Goal: Task Accomplishment & Management: Complete application form

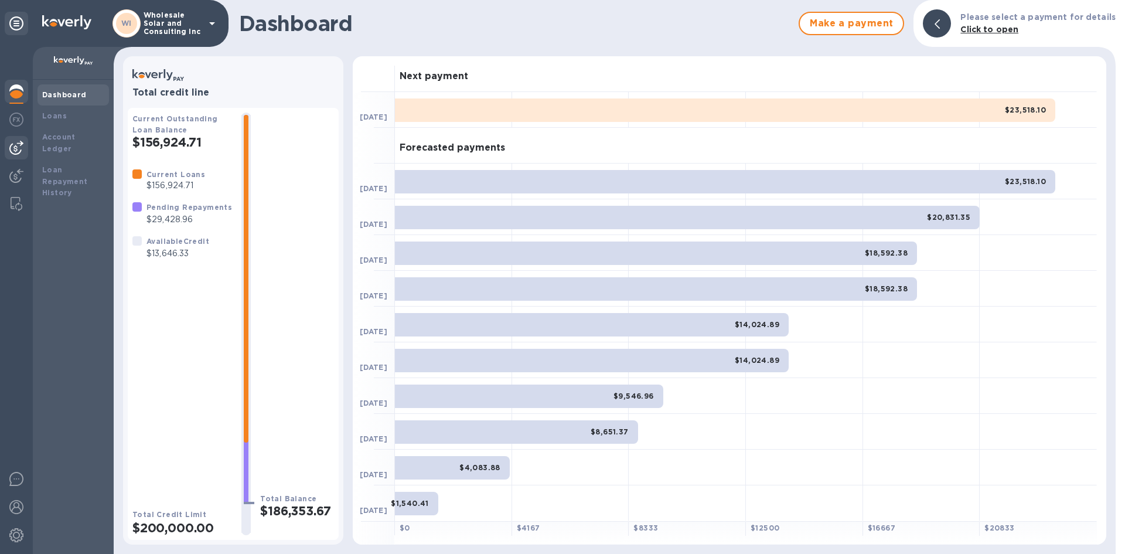
click at [10, 151] on img at bounding box center [16, 148] width 14 height 14
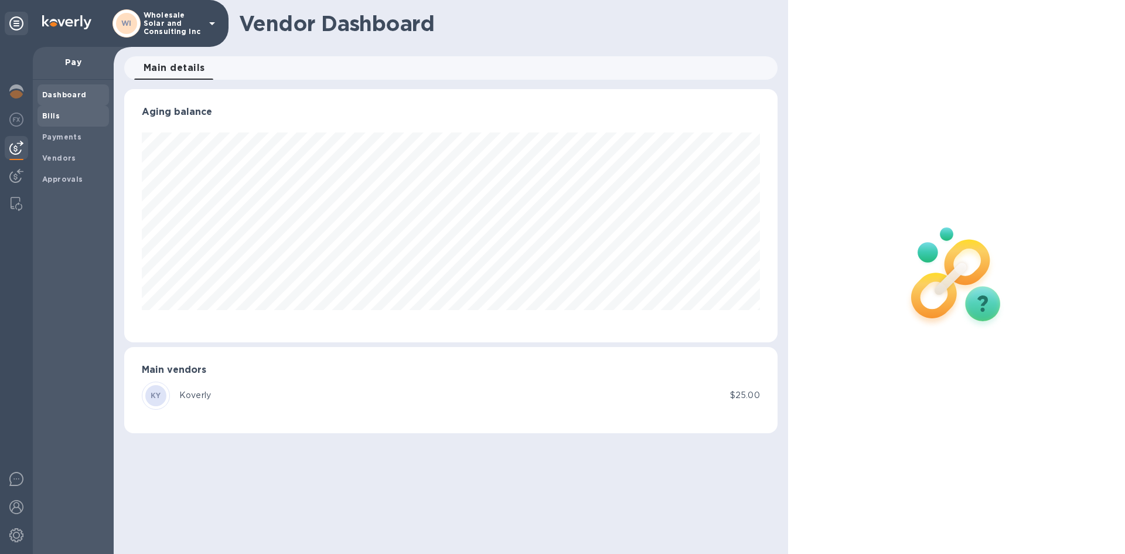
scroll to position [253, 653]
click at [58, 118] on b "Bills" at bounding box center [51, 115] width 18 height 9
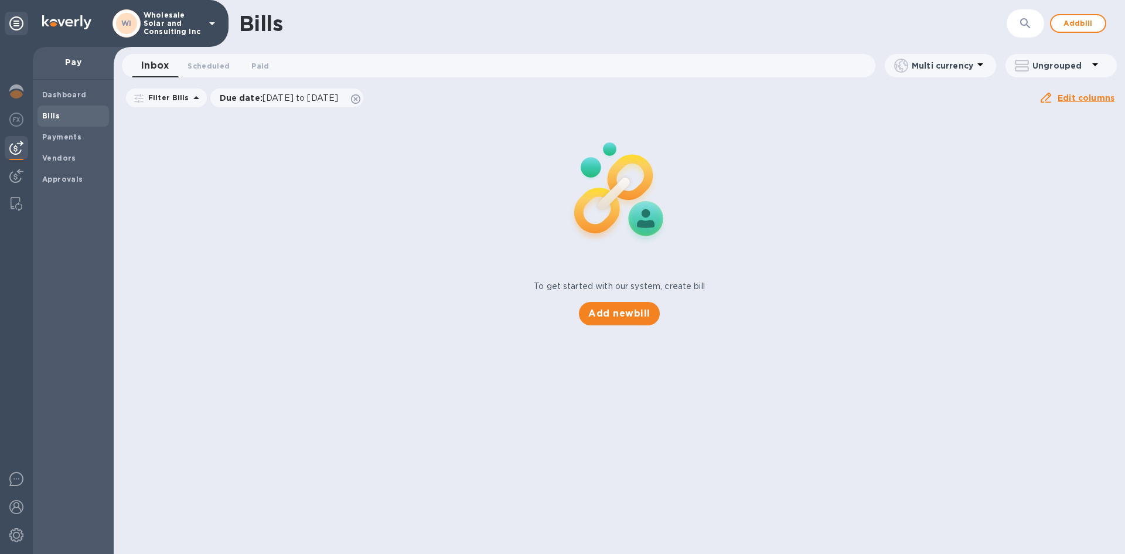
click at [621, 308] on div "Bills ​ Add bill Inbox 0 Scheduled 0 Paid 0 Multi currency Ungrouped Filter Bil…" at bounding box center [619, 277] width 1011 height 554
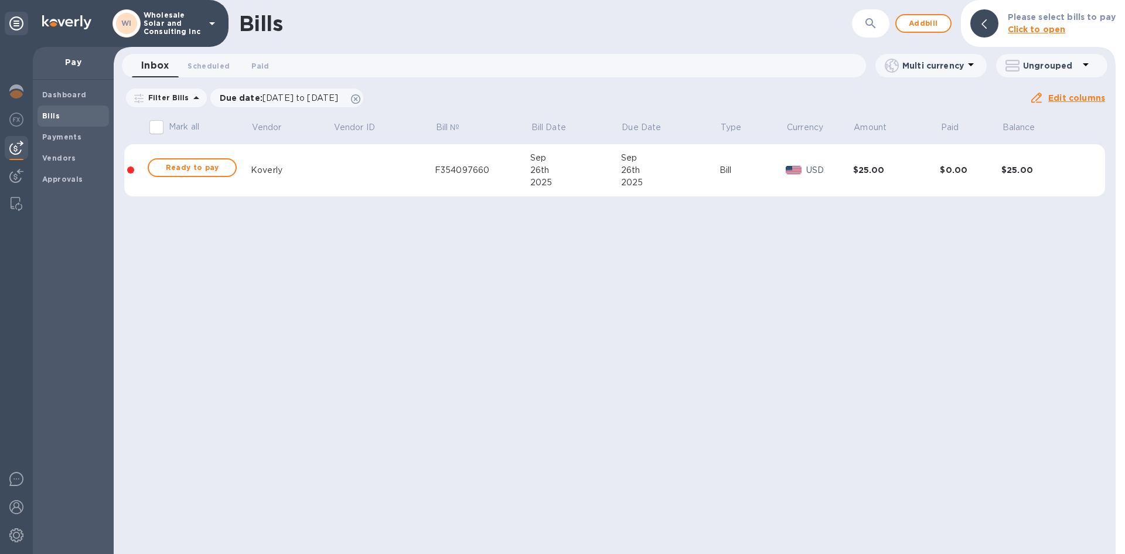
click at [56, 111] on b "Bills" at bounding box center [51, 115] width 18 height 9
click at [61, 104] on div "Dashboard" at bounding box center [72, 94] width 71 height 21
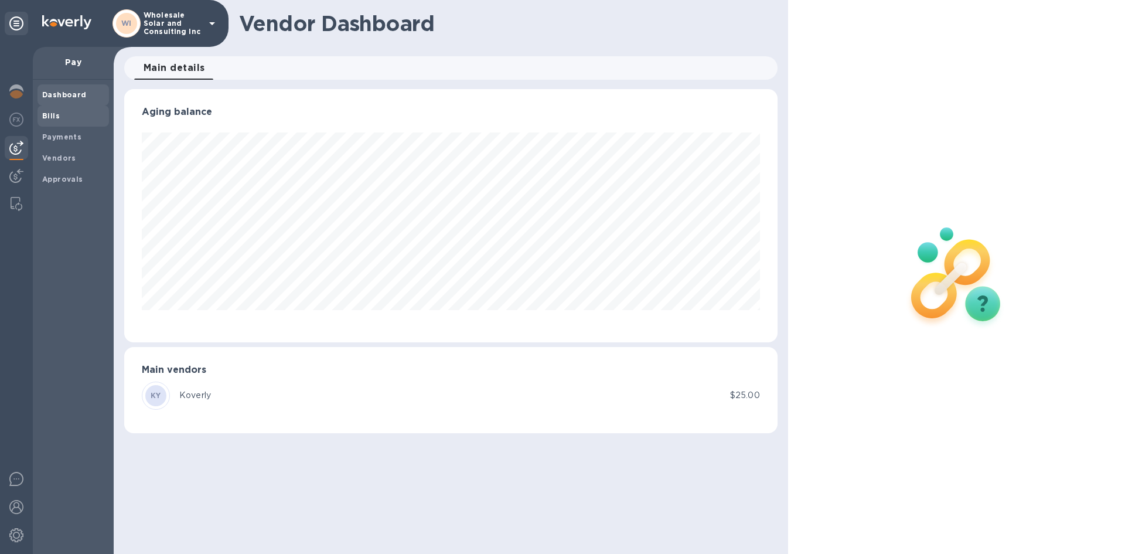
click at [66, 115] on span "Bills" at bounding box center [73, 116] width 62 height 12
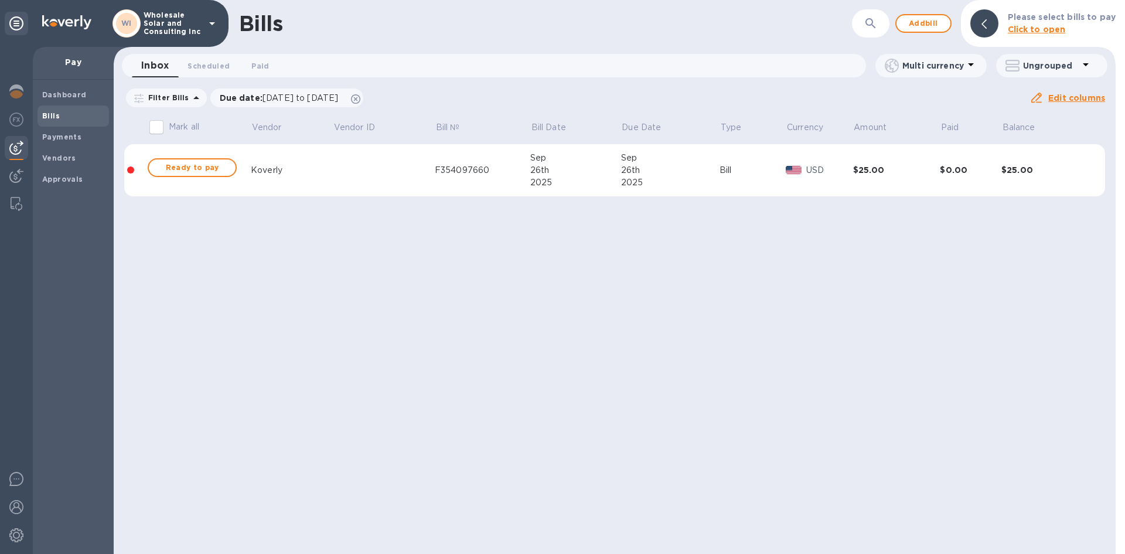
click at [598, 311] on div "Bills ​ Add bill Please select bills to pay Click to open Inbox 0 Scheduled 0 P…" at bounding box center [615, 277] width 1002 height 554
click at [59, 97] on b "Dashboard" at bounding box center [64, 94] width 45 height 9
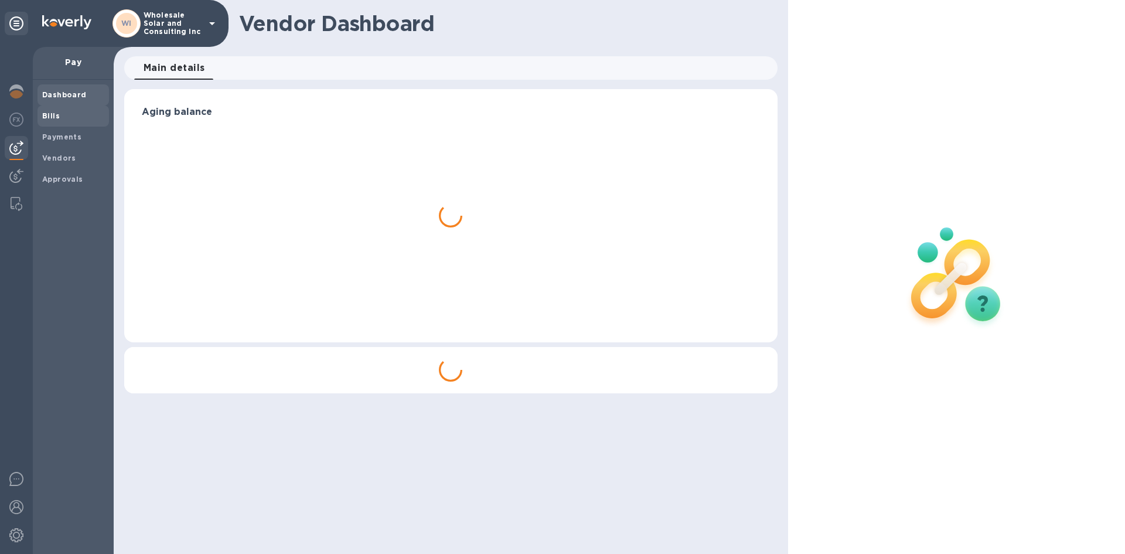
click at [60, 118] on span "Bills" at bounding box center [73, 116] width 62 height 12
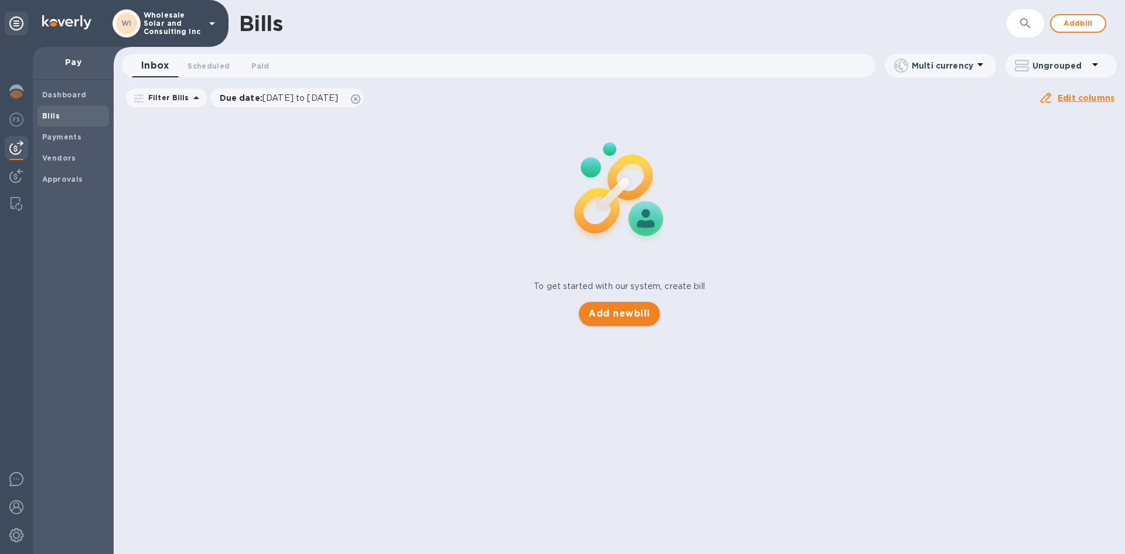
click at [611, 305] on button "Add new bill" at bounding box center [619, 313] width 80 height 23
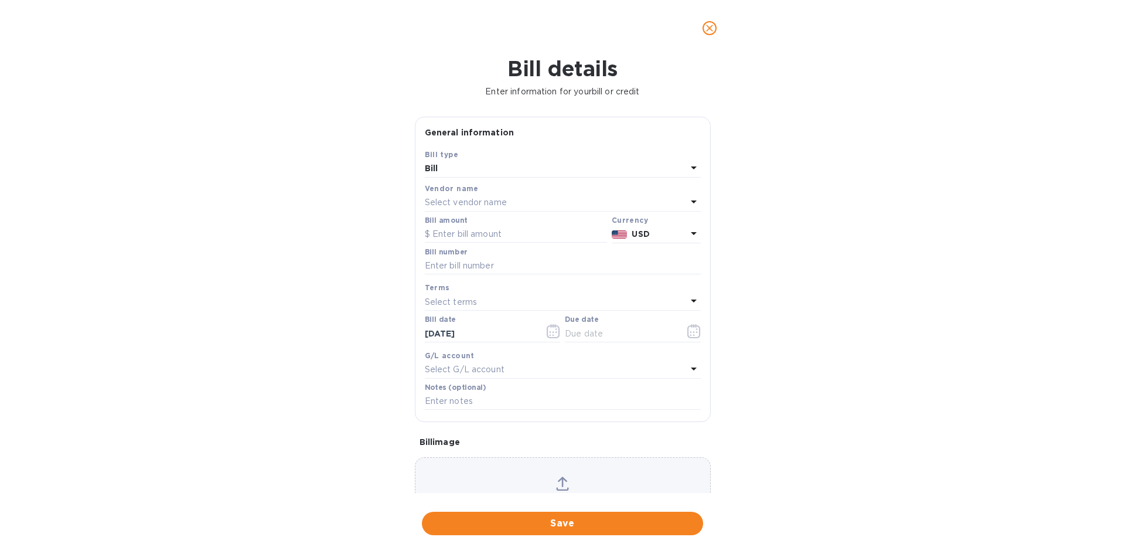
click at [475, 189] on div "Vendor name" at bounding box center [563, 188] width 276 height 12
click at [473, 195] on div "Select vendor name" at bounding box center [556, 203] width 262 height 16
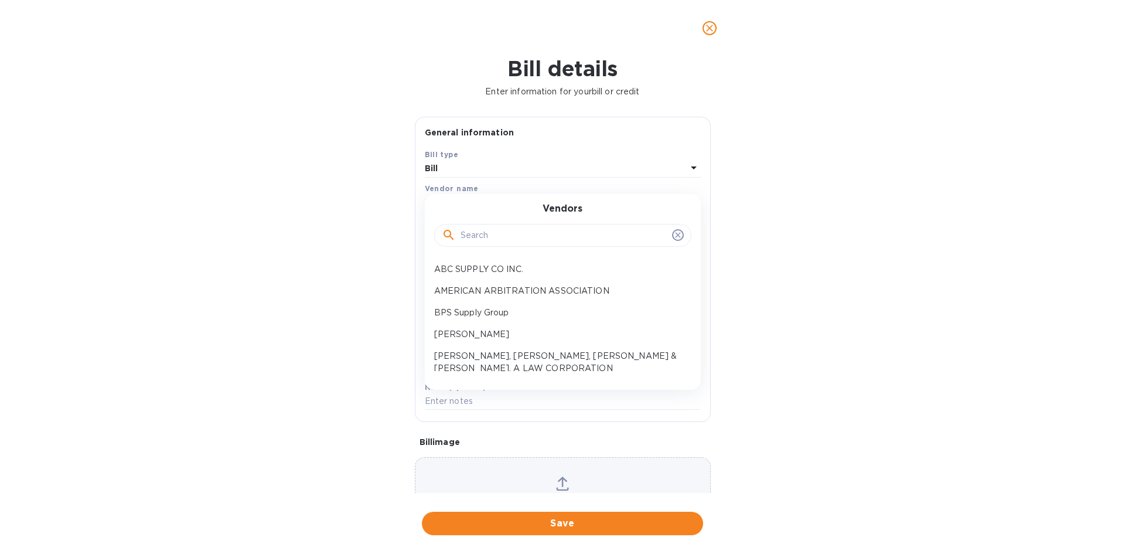
click at [470, 232] on input "text" at bounding box center [564, 236] width 207 height 18
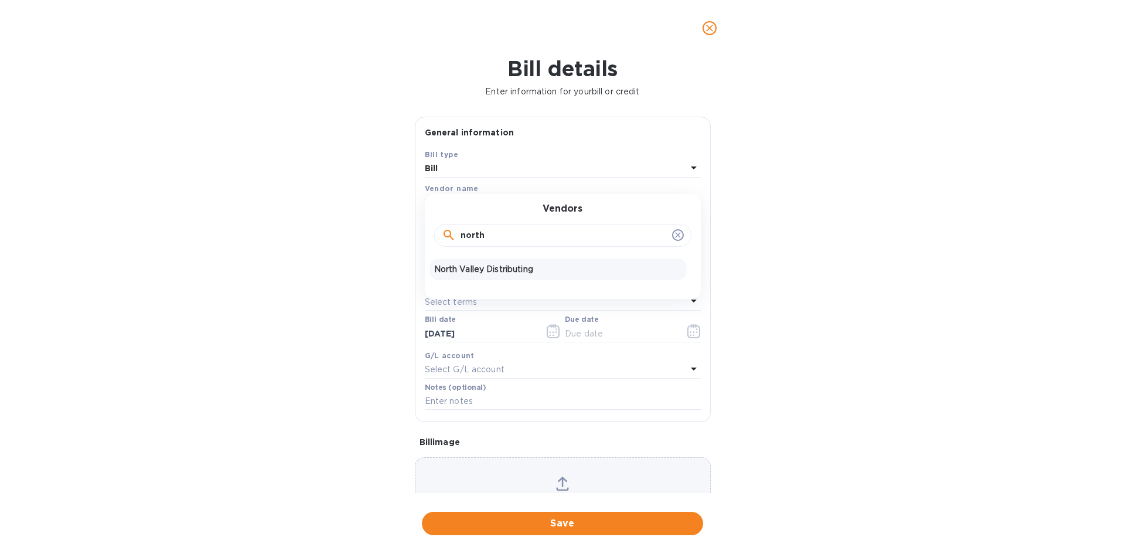
type input "north"
click at [499, 275] on p "North Valley Distributing" at bounding box center [558, 269] width 248 height 12
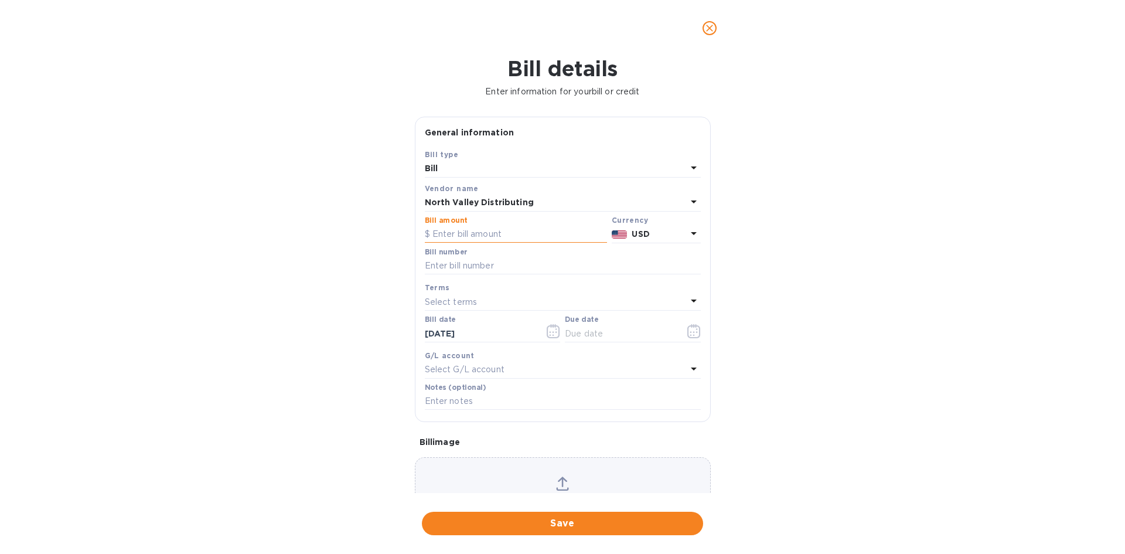
click at [465, 236] on input "text" at bounding box center [516, 235] width 182 height 18
type input "5,000"
click at [517, 265] on input "text" at bounding box center [563, 266] width 276 height 18
type input "10-7-25"
click at [593, 330] on input "text" at bounding box center [620, 334] width 111 height 18
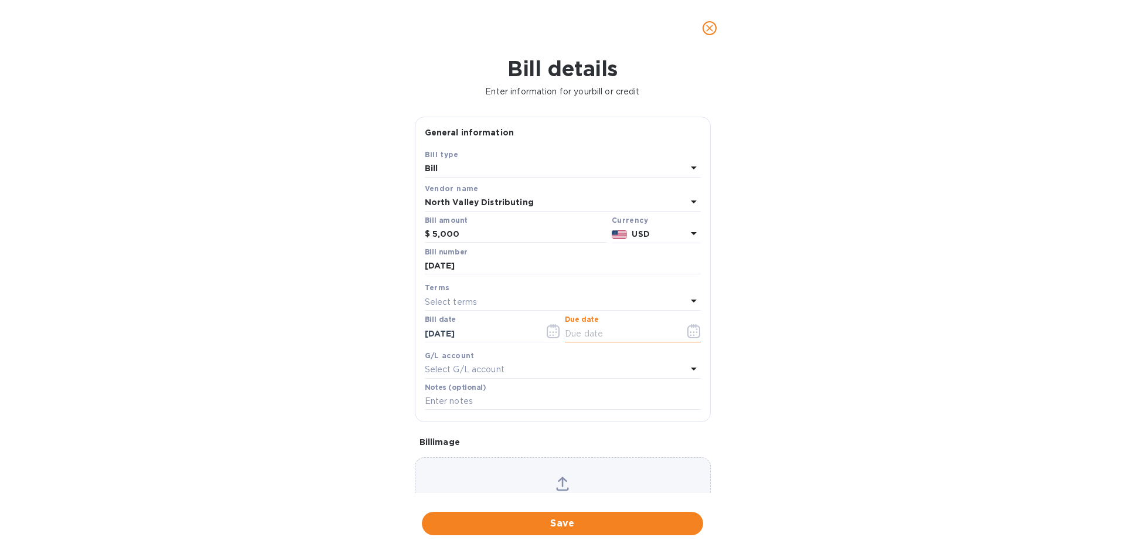
click at [690, 327] on icon "button" at bounding box center [693, 331] width 13 height 14
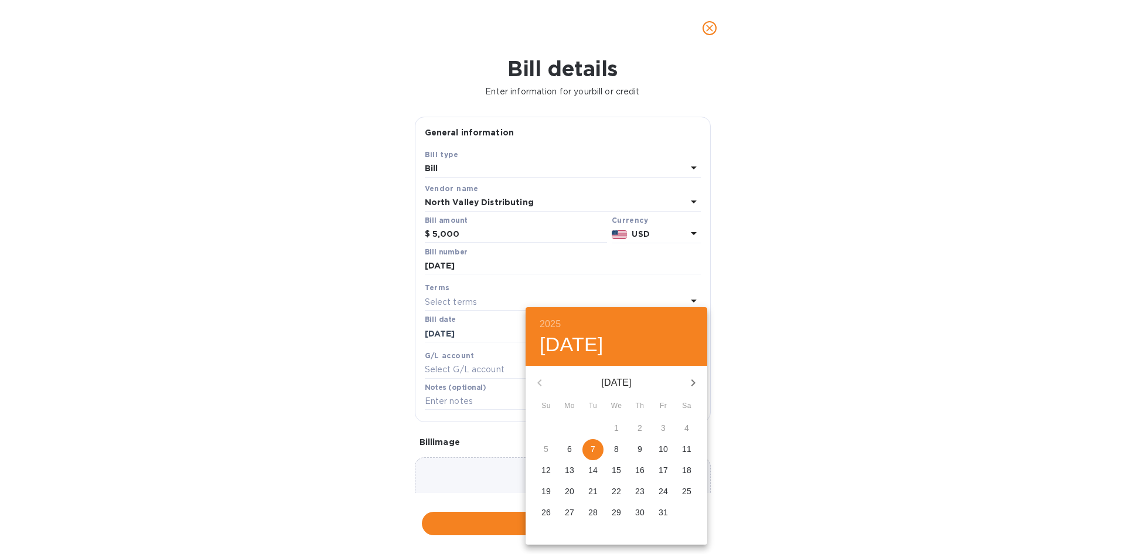
click at [601, 442] on button "7" at bounding box center [592, 449] width 21 height 21
type input "10/07/2025"
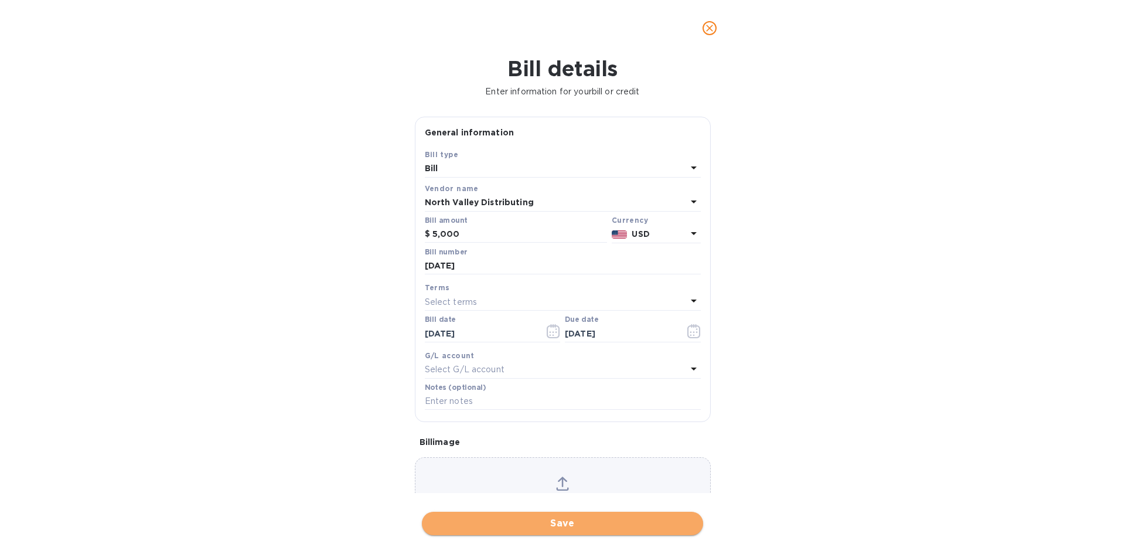
click at [591, 518] on span "Save" at bounding box center [562, 523] width 262 height 14
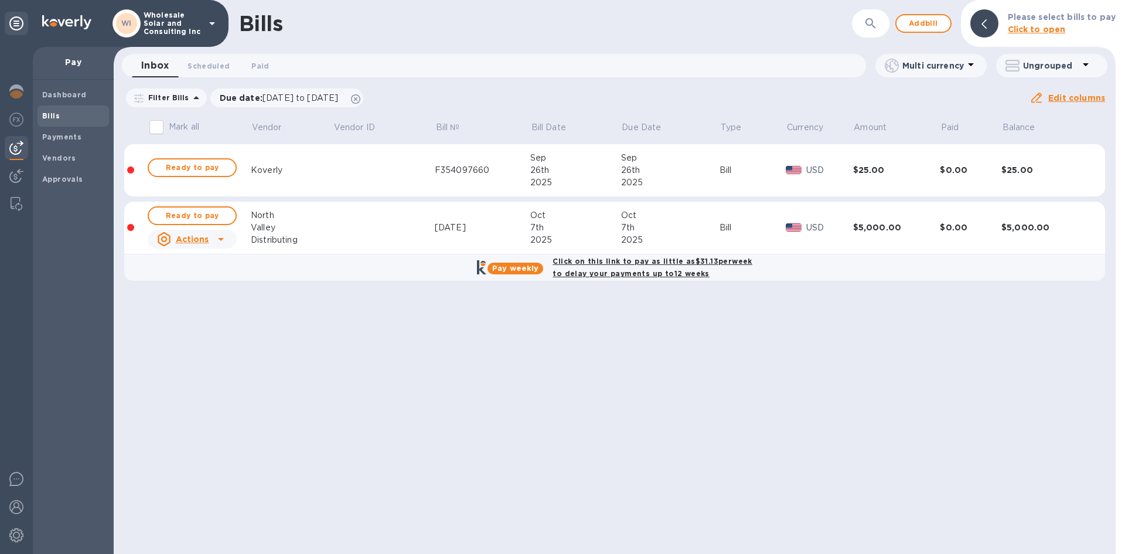
click at [613, 265] on b "Click on this link to pay as little as $31.13 per week to delay your payments u…" at bounding box center [651, 267] width 199 height 21
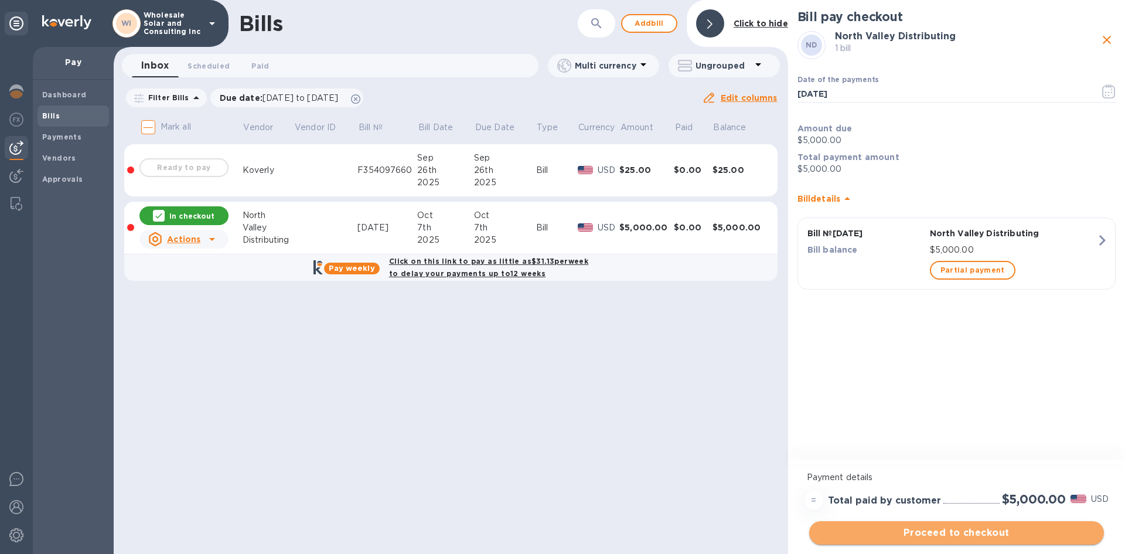
click at [910, 538] on span "Proceed to checkout" at bounding box center [956, 533] width 276 height 14
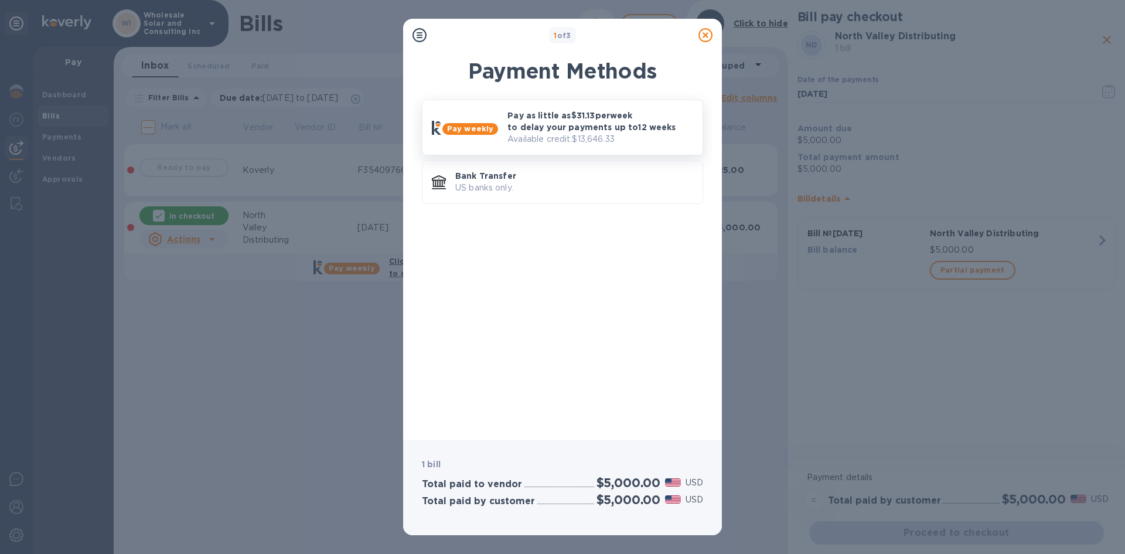
click at [561, 124] on p "Pay as little as $31.13 per week to delay your payments up to 12 weeks" at bounding box center [600, 121] width 186 height 23
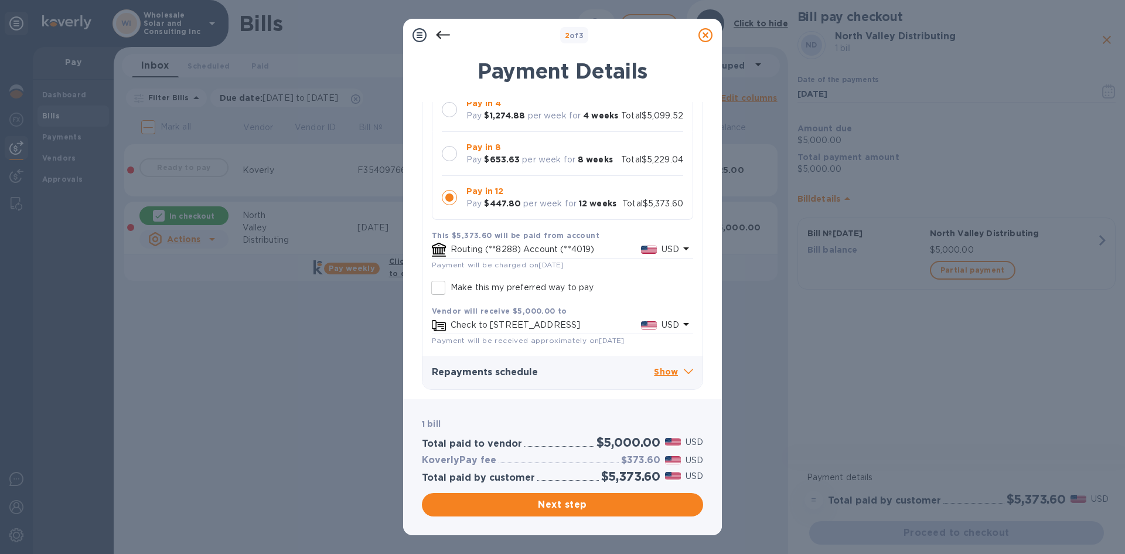
scroll to position [137, 0]
click at [596, 319] on p "Check to 3081 Crossroads Drive, Redding, CA, US 96003" at bounding box center [546, 325] width 190 height 12
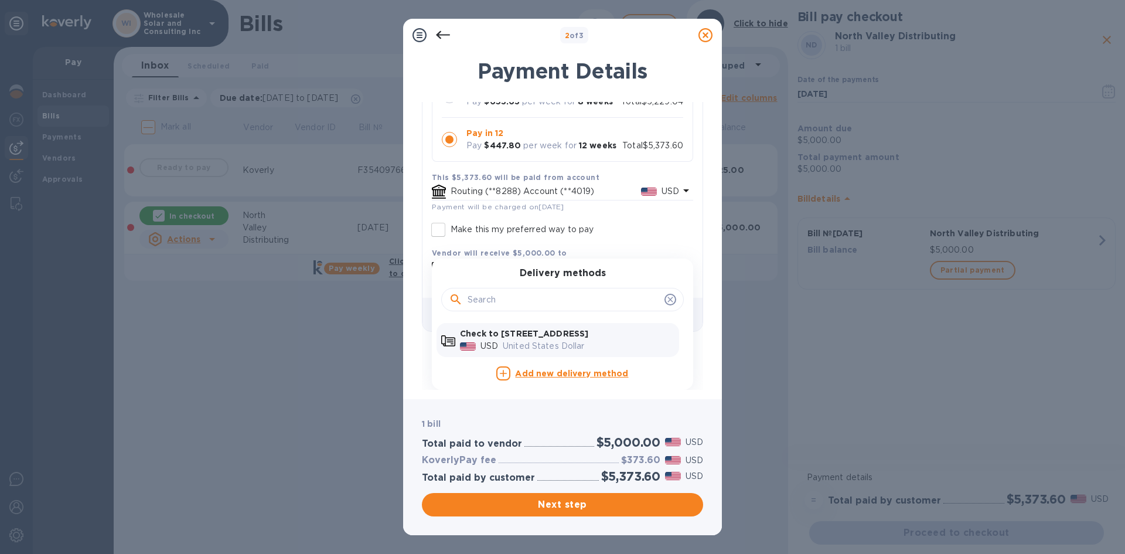
scroll to position [199, 0]
click at [567, 502] on span "Next step" at bounding box center [562, 504] width 262 height 14
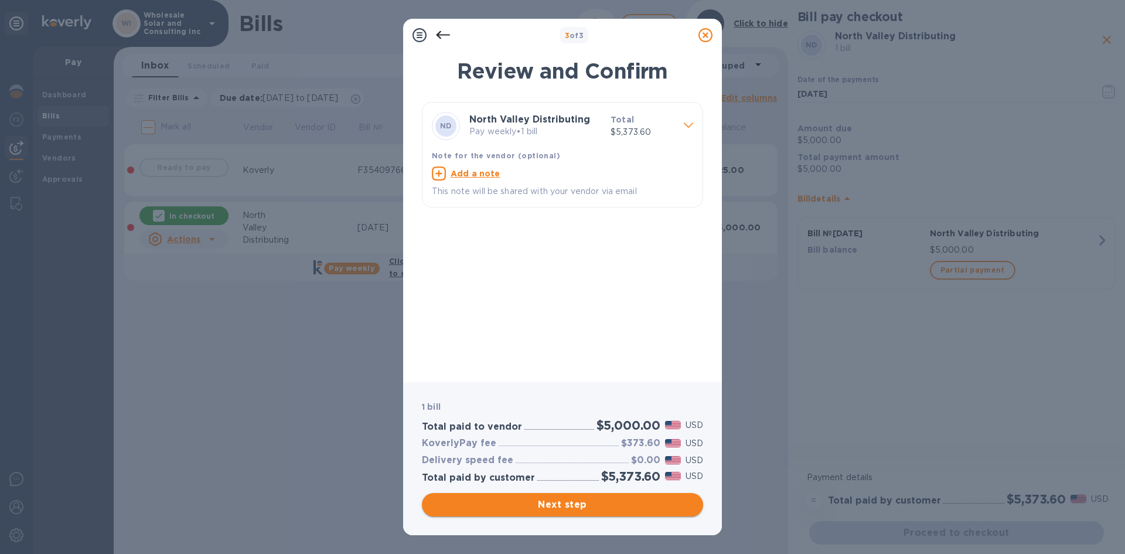
click at [602, 508] on span "Next step" at bounding box center [562, 504] width 262 height 14
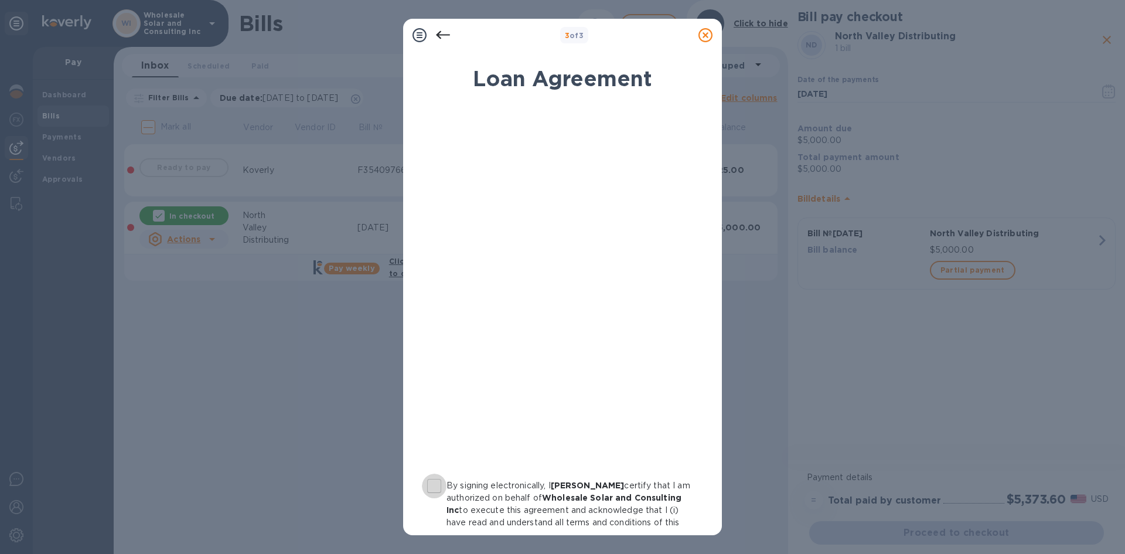
click at [429, 487] on input "By signing electronically, I cody perales certify that I am authorized on behal…" at bounding box center [434, 485] width 25 height 25
checkbox input "true"
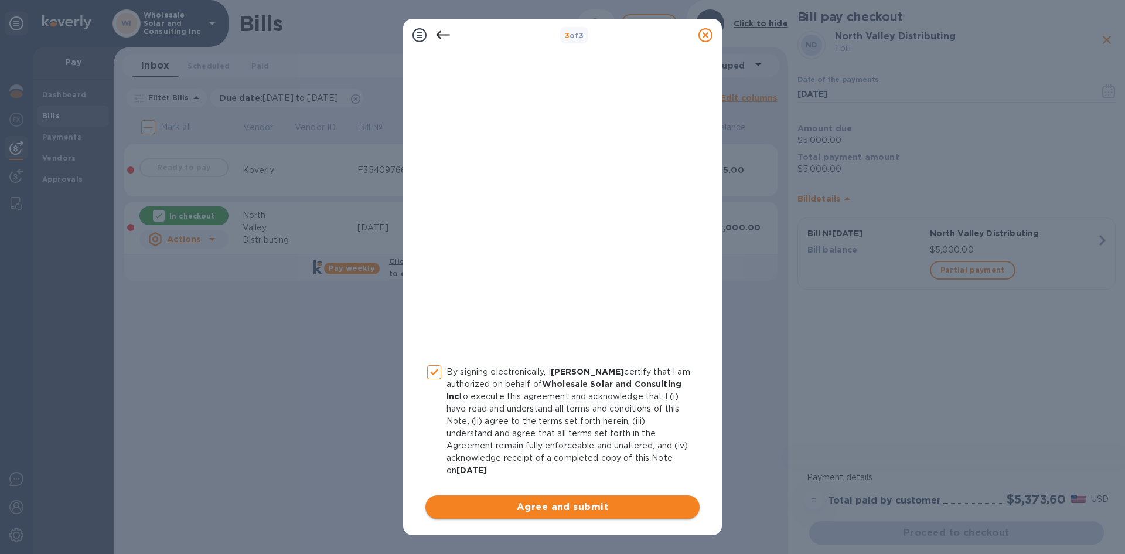
click at [574, 502] on span "Agree and submit" at bounding box center [562, 507] width 255 height 14
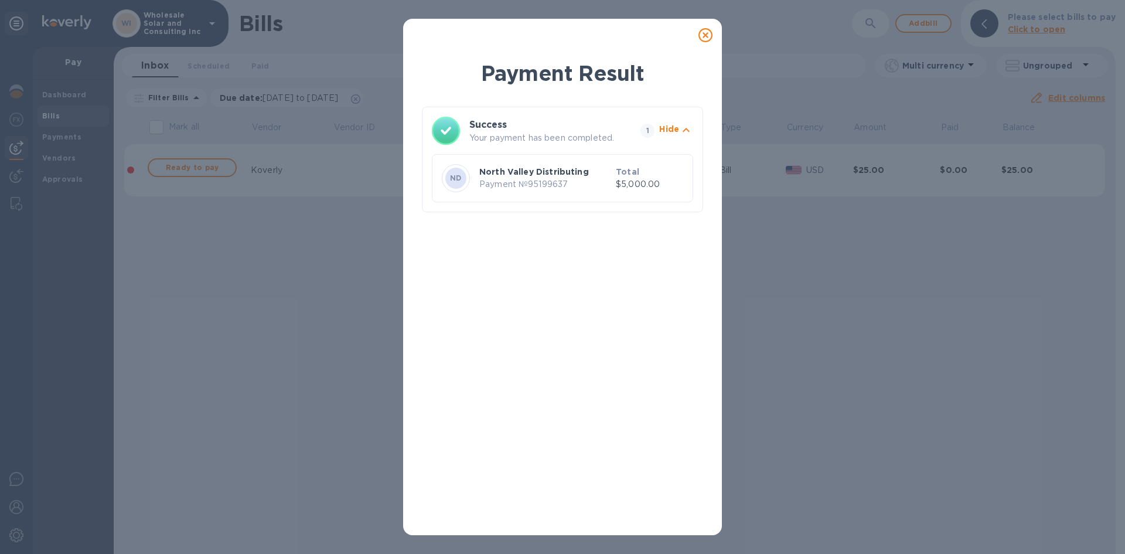
click at [703, 29] on icon at bounding box center [705, 35] width 14 height 14
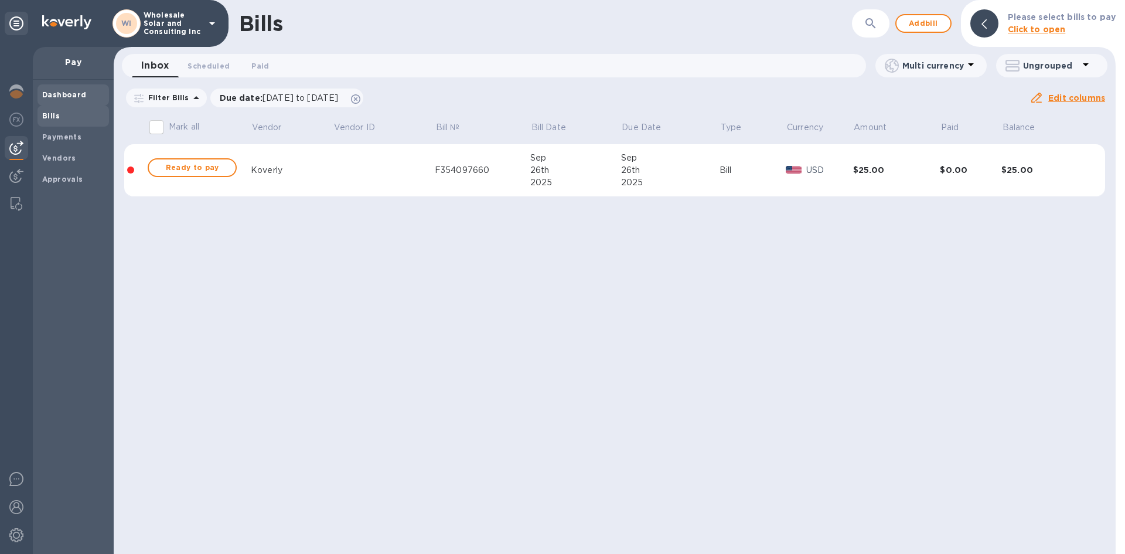
click at [75, 90] on span "Dashboard" at bounding box center [64, 95] width 45 height 12
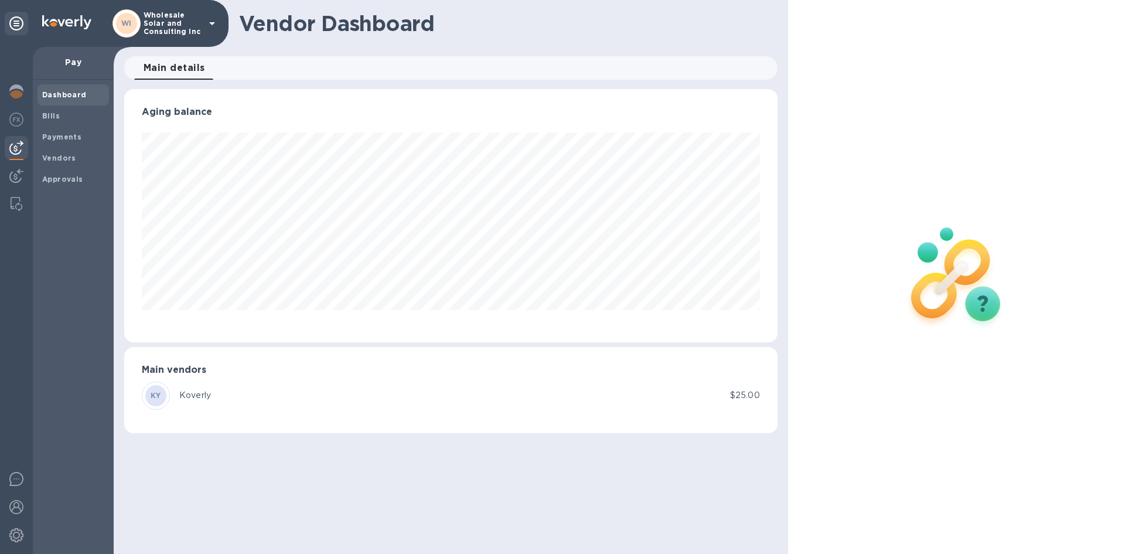
scroll to position [253, 653]
click at [29, 95] on div at bounding box center [16, 300] width 33 height 507
click at [14, 86] on img at bounding box center [16, 91] width 14 height 14
